Goal: Find specific page/section: Find specific page/section

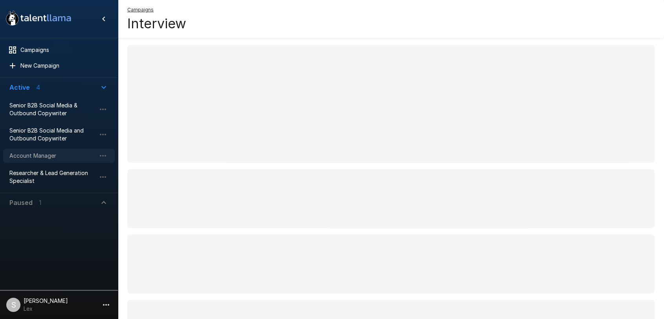
click at [36, 156] on span "Account Manager" at bounding box center [52, 156] width 86 height 8
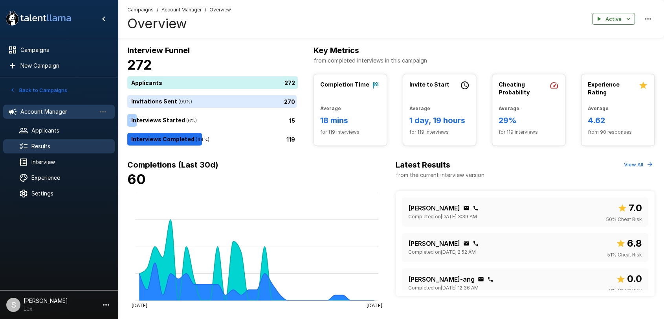
click at [49, 143] on span "Results" at bounding box center [69, 146] width 77 height 8
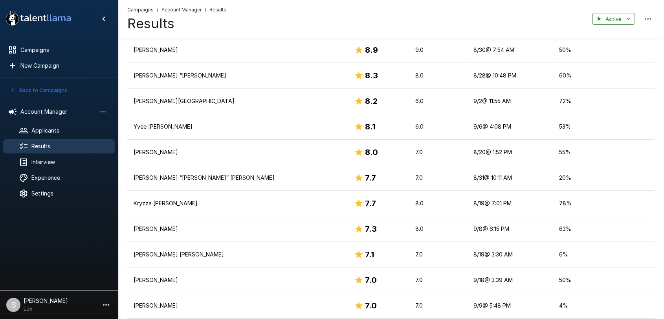
scroll to position [148, 0]
